Goal: Navigation & Orientation: Find specific page/section

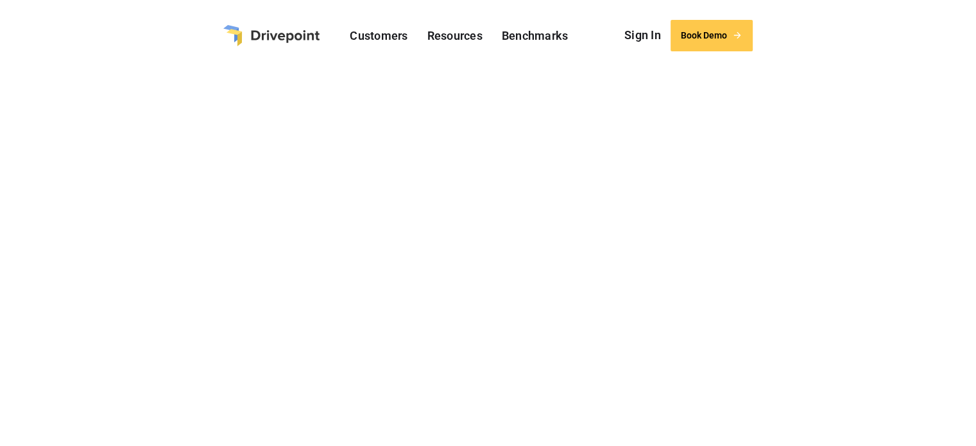
drag, startPoint x: 985, startPoint y: 28, endPoint x: 985, endPoint y: -6, distance: 33.4
click at [976, 0] on html "Customers Resources Resources Resource Link 1 Resource Link 2 Resource Link 3 B…" at bounding box center [488, 223] width 976 height 446
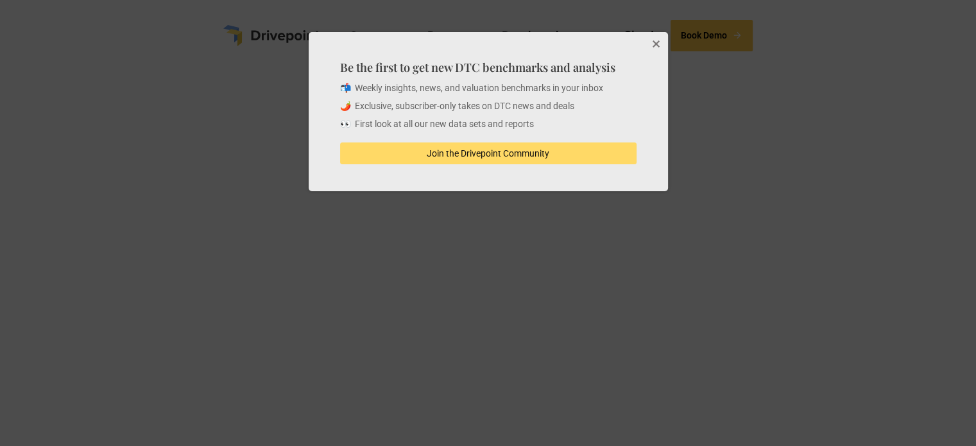
scroll to position [309, 0]
click at [658, 42] on button "Close" at bounding box center [656, 45] width 26 height 26
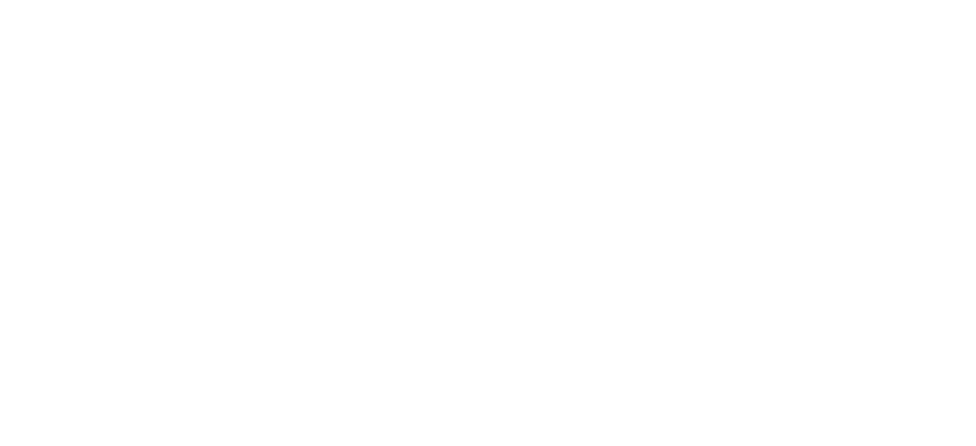
scroll to position [1863, 0]
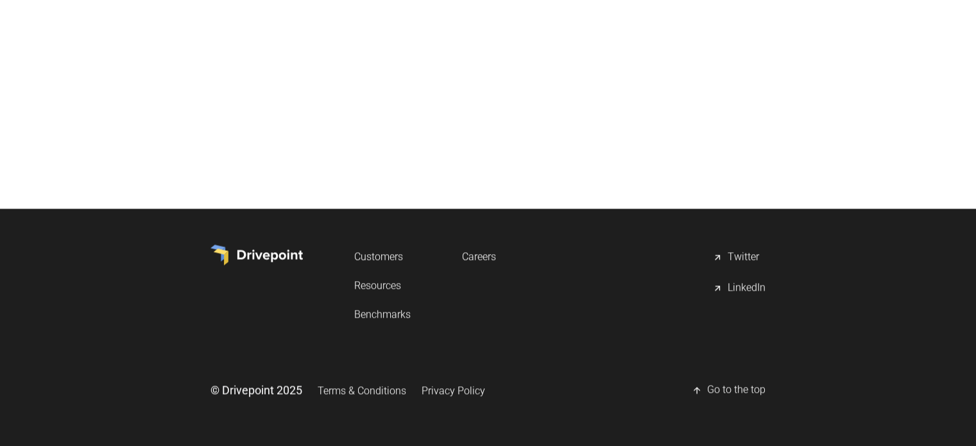
click at [462, 392] on link "Privacy Policy" at bounding box center [454, 391] width 64 height 24
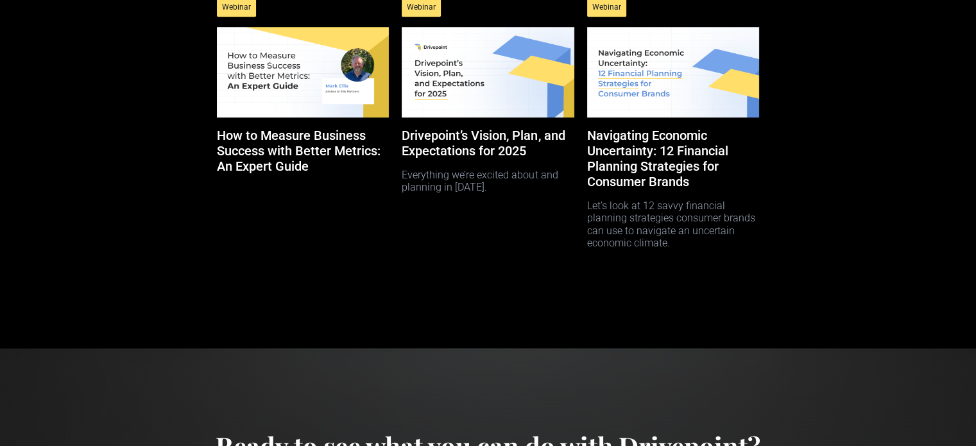
scroll to position [5912, 0]
